Goal: Task Accomplishment & Management: Use online tool/utility

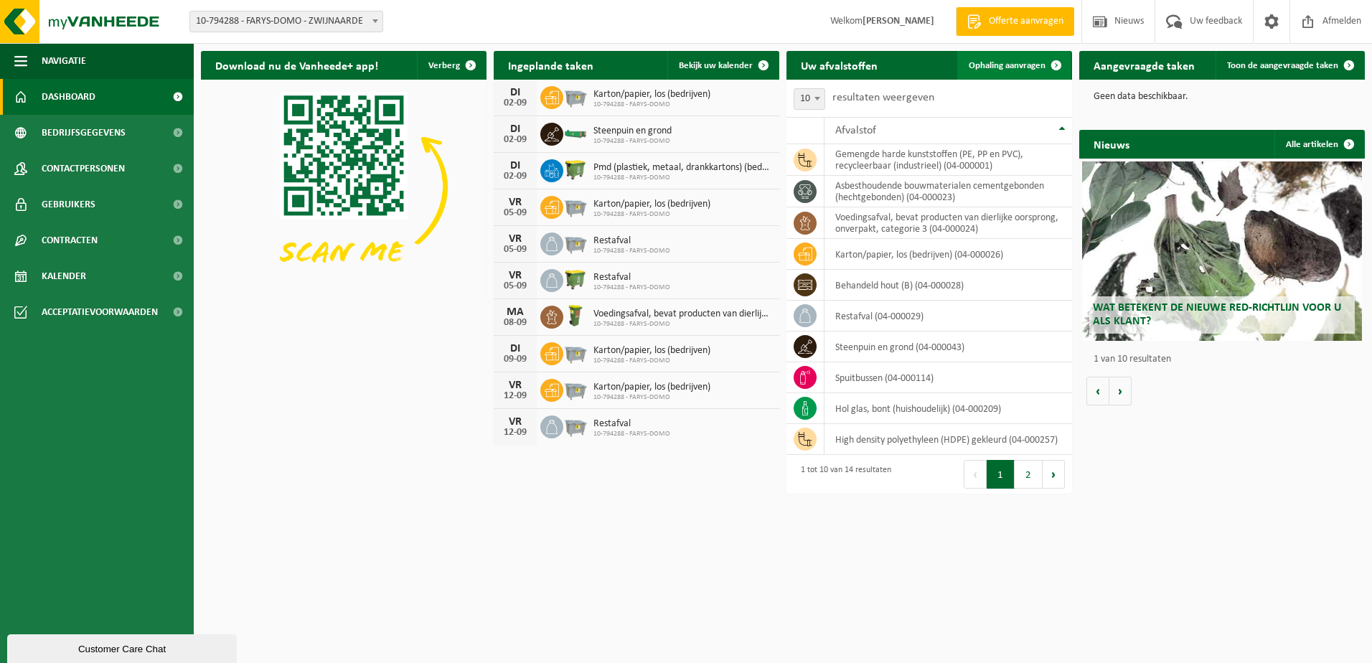
click at [1025, 69] on span "Ophaling aanvragen" at bounding box center [1007, 65] width 77 height 9
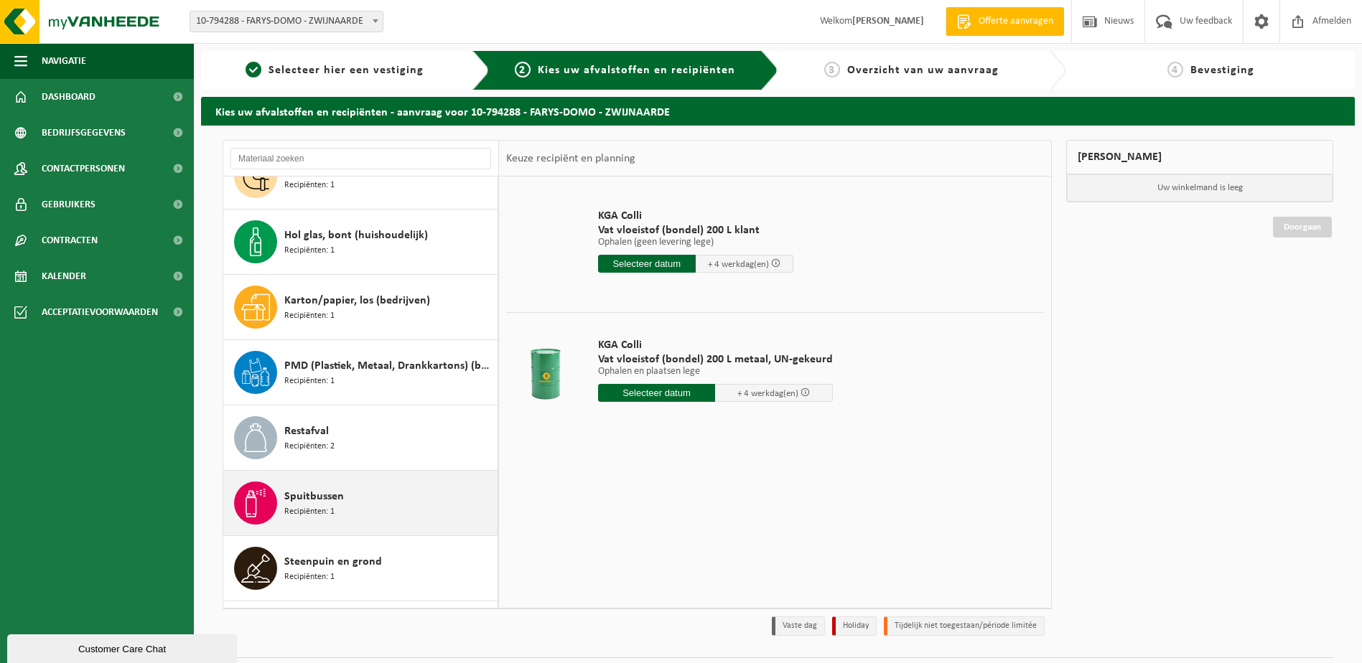
scroll to position [417, 0]
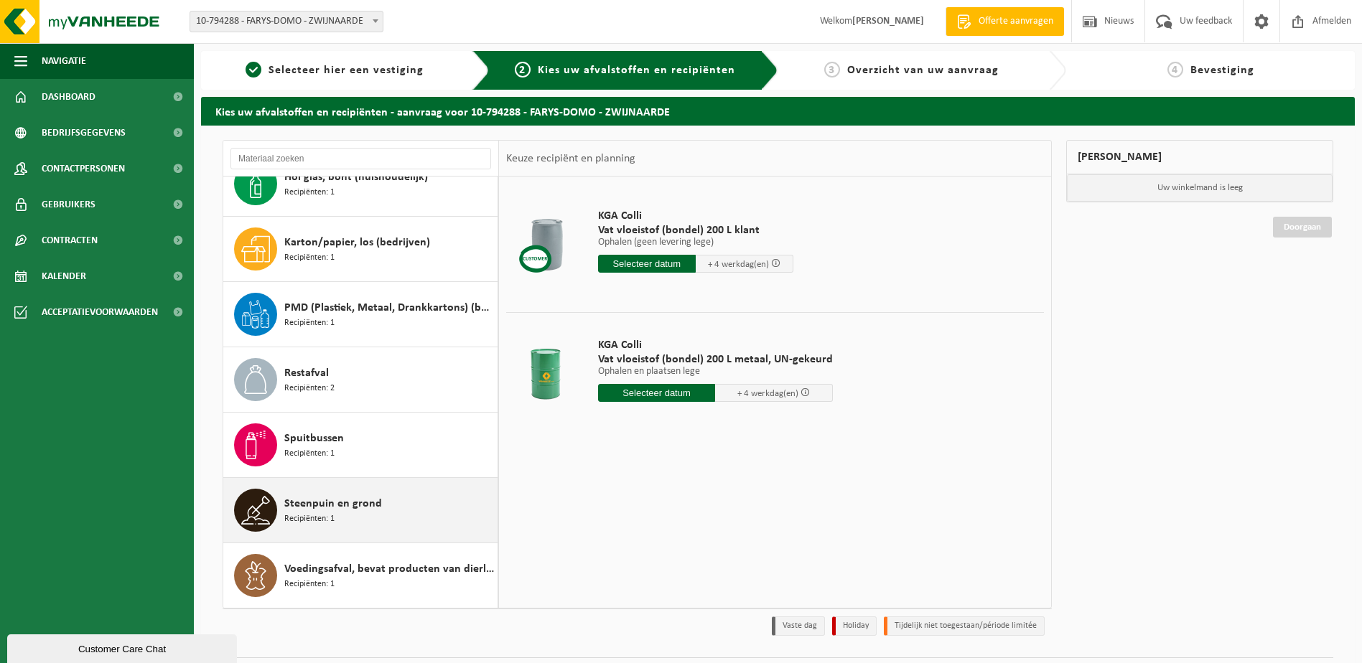
click at [319, 523] on span "Recipiënten: 1" at bounding box center [309, 519] width 50 height 14
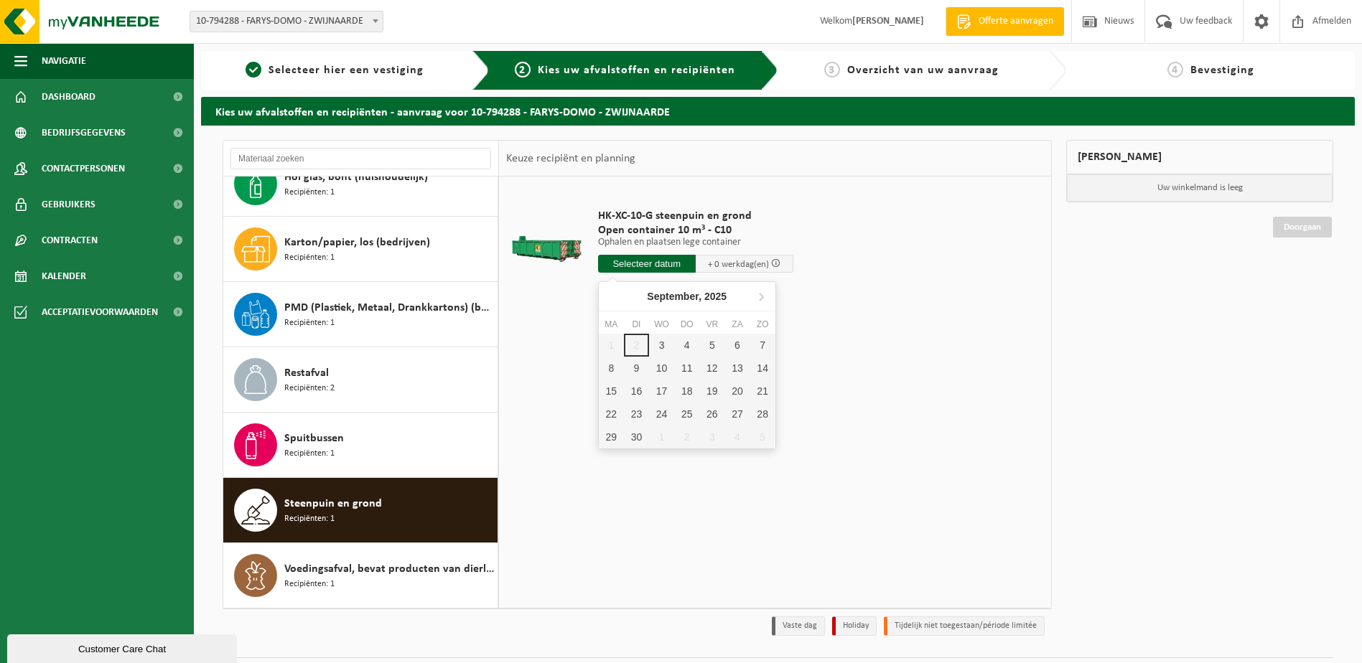
click at [668, 261] on input "text" at bounding box center [647, 264] width 98 height 18
click at [654, 345] on div "3" at bounding box center [661, 345] width 25 height 23
type input "Van 2025-09-03"
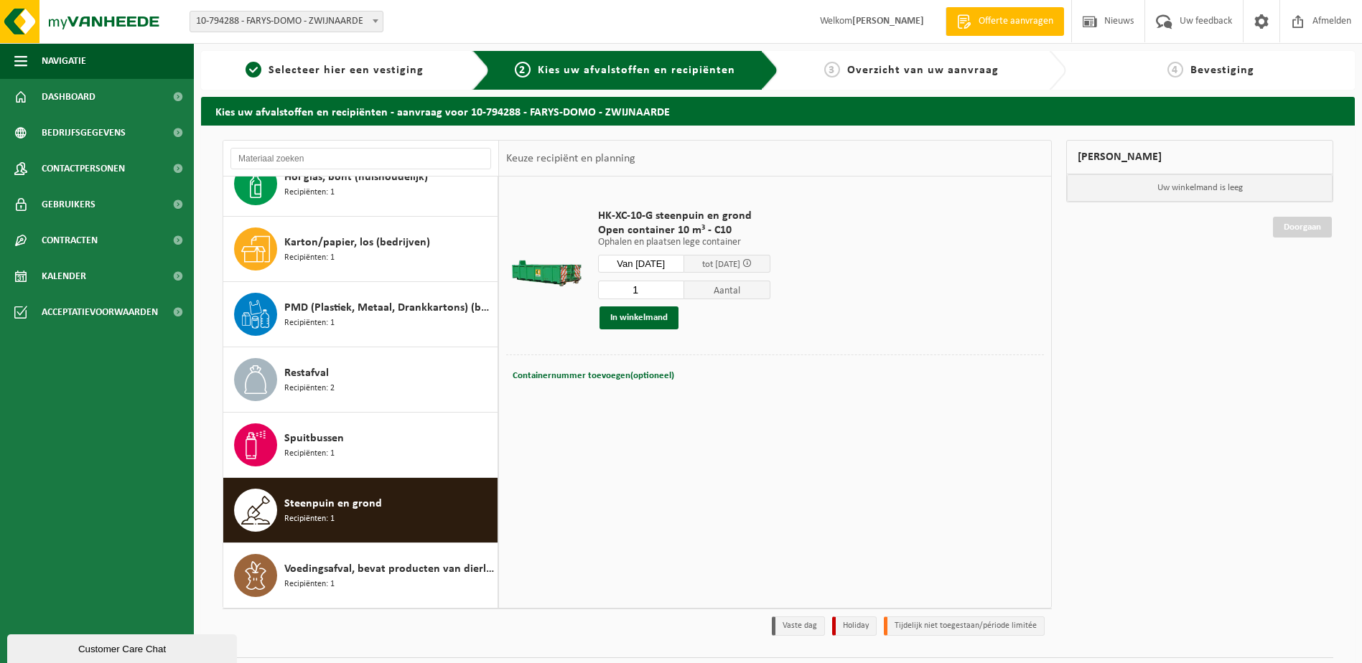
click at [587, 376] on span "Containernummer toevoegen(optioneel)" at bounding box center [592, 375] width 161 height 9
type input "C10-947"
click at [652, 319] on button "In winkelmand" at bounding box center [638, 317] width 79 height 23
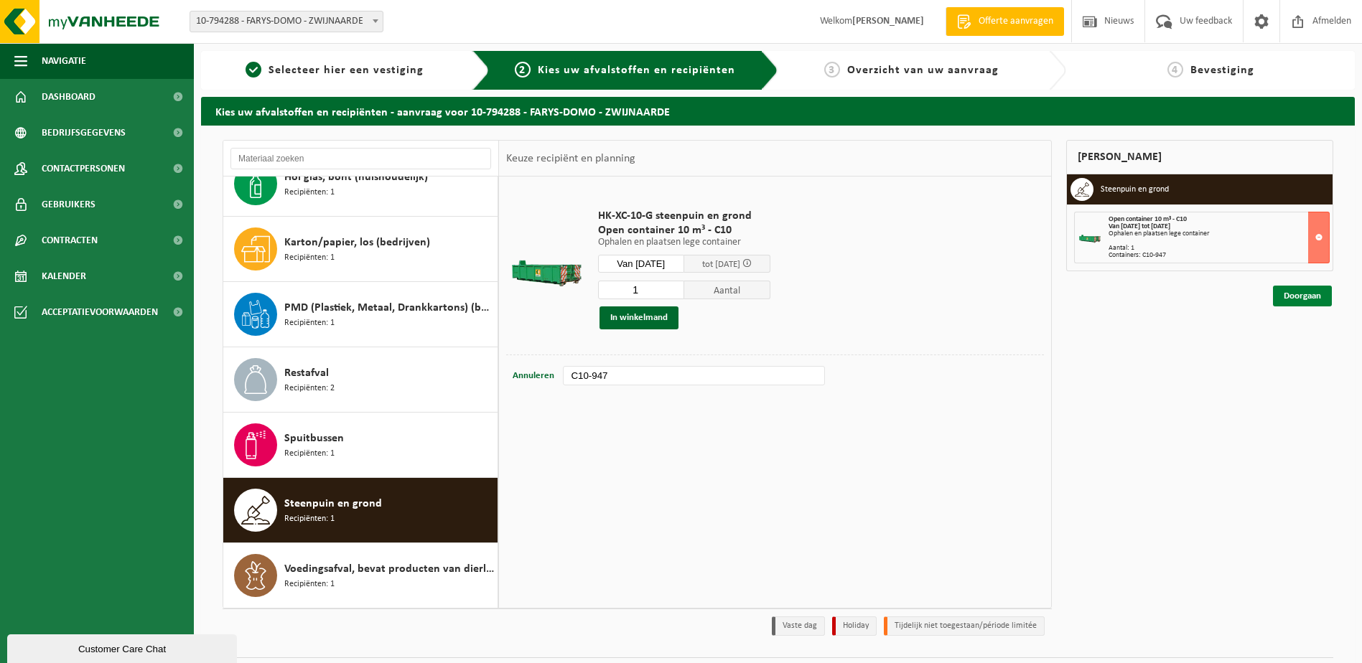
click at [1299, 289] on link "Doorgaan" at bounding box center [1302, 296] width 59 height 21
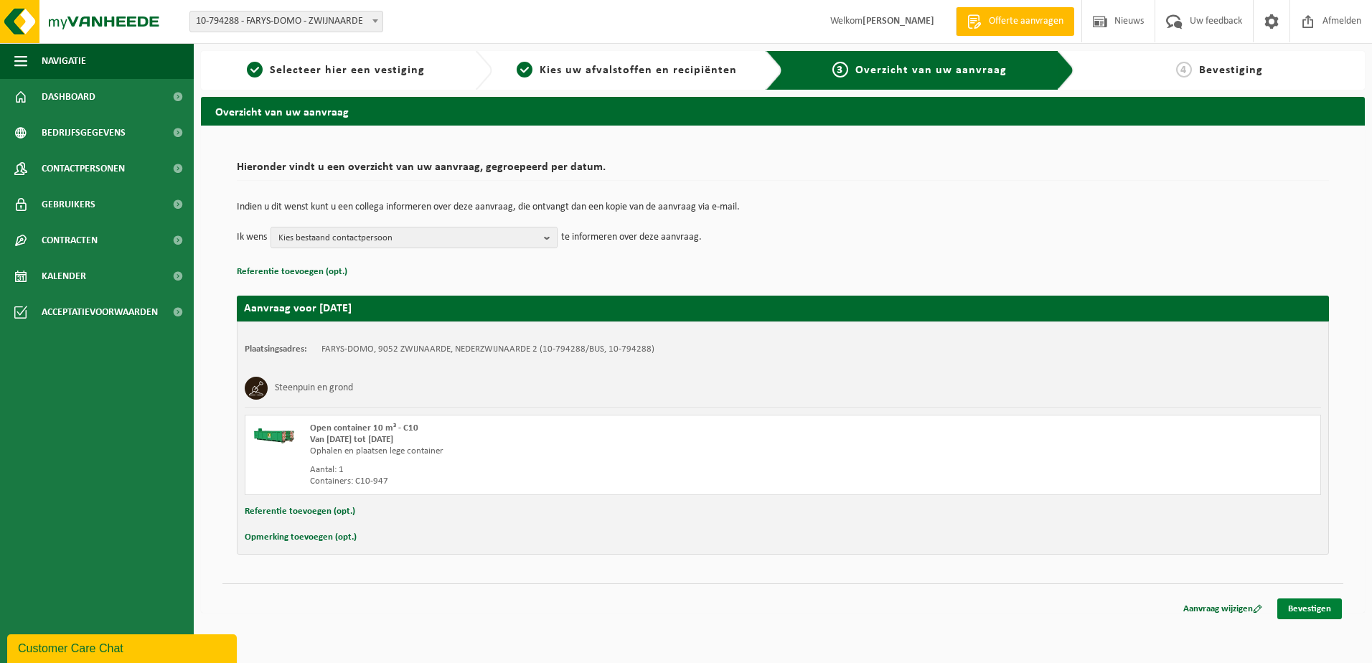
click at [1310, 608] on link "Bevestigen" at bounding box center [1310, 609] width 65 height 21
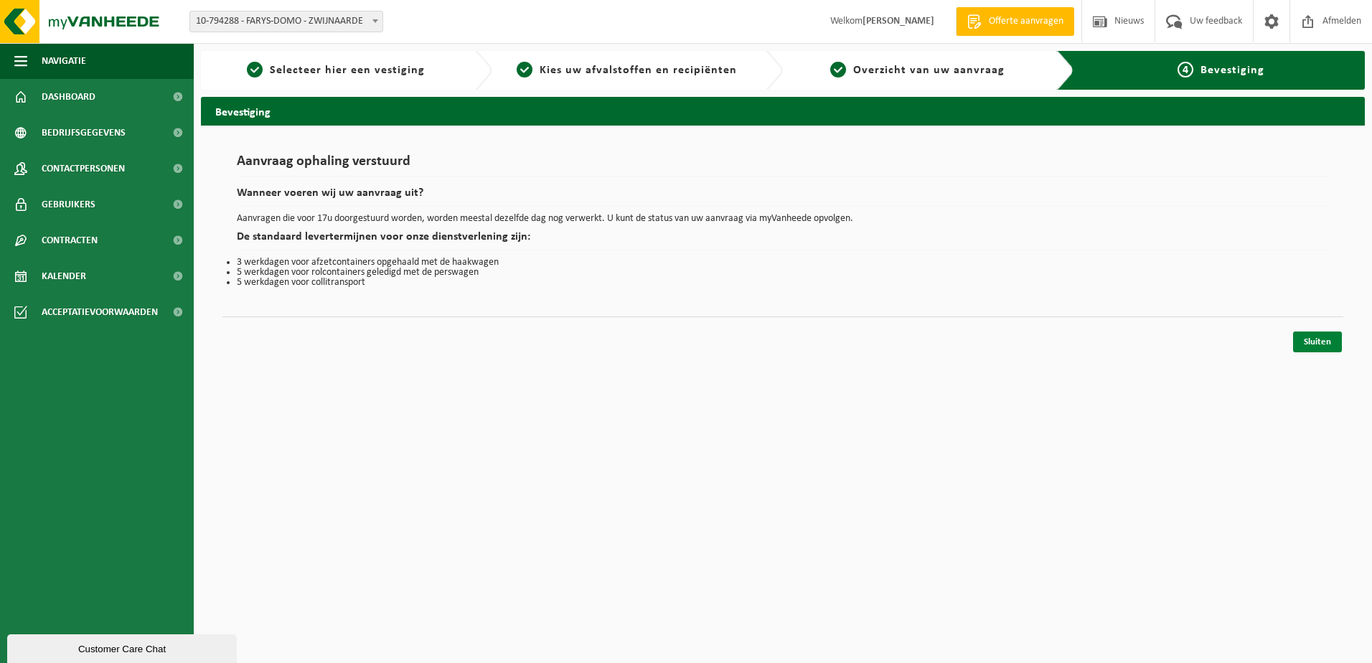
click at [1337, 345] on link "Sluiten" at bounding box center [1317, 342] width 49 height 21
